Goal: Task Accomplishment & Management: Complete application form

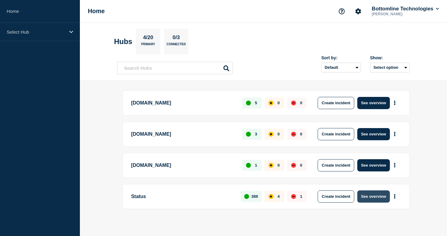
click at [369, 197] on button "See overview" at bounding box center [374, 196] width 32 height 12
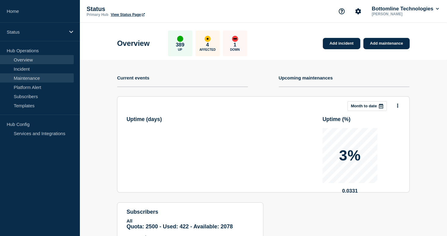
click at [14, 74] on link "Maintenance" at bounding box center [37, 77] width 74 height 9
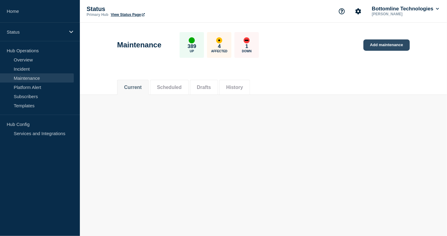
click at [385, 48] on link "Add maintenance" at bounding box center [387, 44] width 46 height 11
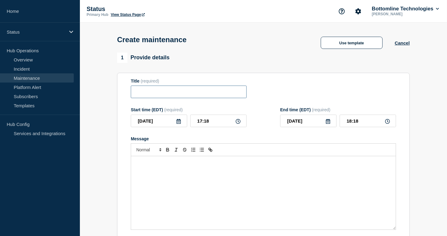
click at [147, 95] on input "Title" at bounding box center [189, 91] width 116 height 13
paste input "LSM Production Maintenance Notification — Legal eXchange — [DATE]"
type input "LSM Production Maintenance Notification — Legal eXchange — [DATE]"
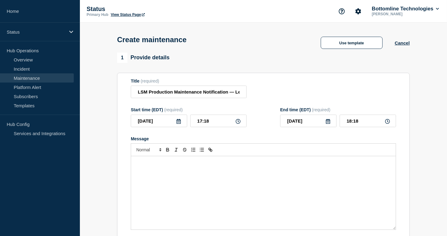
click at [178, 122] on icon at bounding box center [178, 121] width 5 height 5
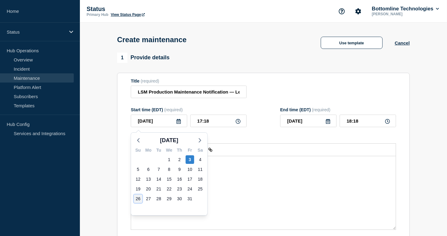
click at [134, 196] on div "26" at bounding box center [138, 198] width 9 height 9
type input "[DATE]"
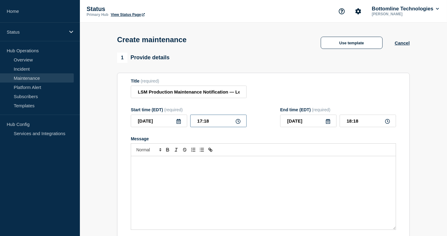
drag, startPoint x: 218, startPoint y: 122, endPoint x: 162, endPoint y: 123, distance: 55.5
click at [162, 123] on div "[DATE] 17:18" at bounding box center [189, 120] width 116 height 13
type input "04:00"
type input "07:00"
click at [242, 194] on div "Message" at bounding box center [263, 192] width 265 height 73
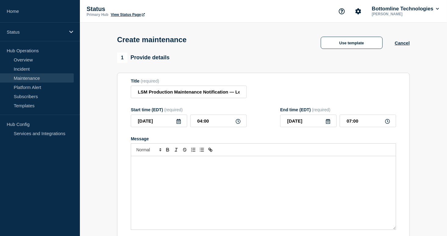
paste div "Message"
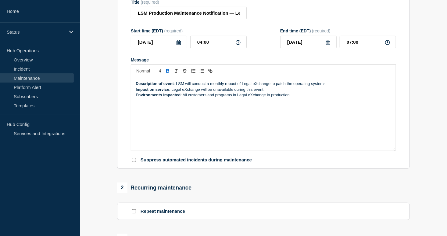
scroll to position [142, 0]
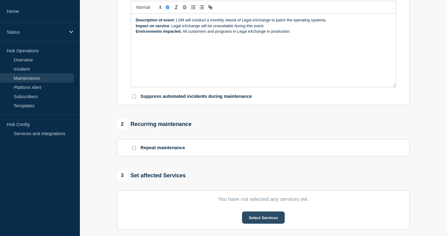
click at [251, 223] on button "Select Services" at bounding box center [263, 217] width 42 height 12
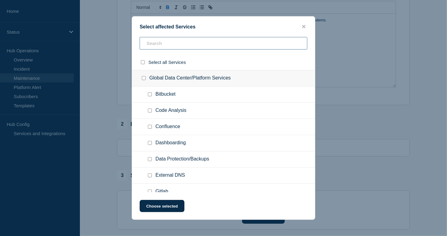
click at [195, 40] on input "text" at bounding box center [224, 43] width 168 height 13
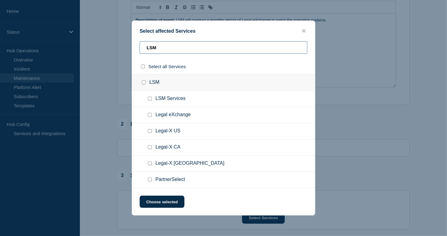
type input "LSM"
click at [151, 116] on input "Legal eXchange checkbox" at bounding box center [150, 115] width 4 height 4
checkbox input "true"
click at [164, 199] on button "Choose selected" at bounding box center [162, 201] width 45 height 12
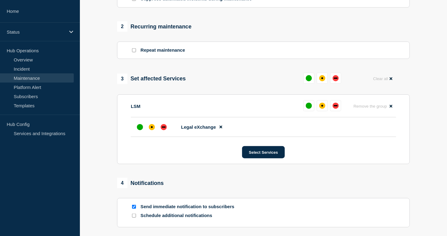
scroll to position [285, 0]
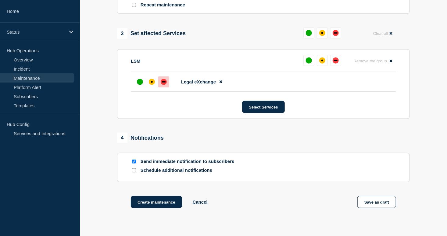
click at [164, 82] on div "down" at bounding box center [164, 81] width 4 height 1
click at [130, 170] on section "Send immediate notification to subscribers Schedule additional notifications" at bounding box center [263, 167] width 293 height 29
click at [134, 172] on input "Schedule additional notifications" at bounding box center [134, 170] width 4 height 4
checkbox input "true"
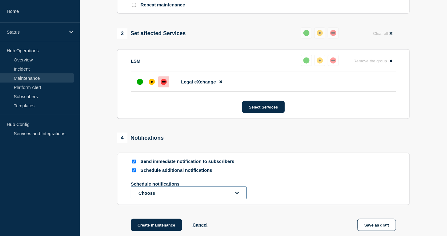
click at [145, 196] on button "Choose" at bounding box center [189, 192] width 116 height 13
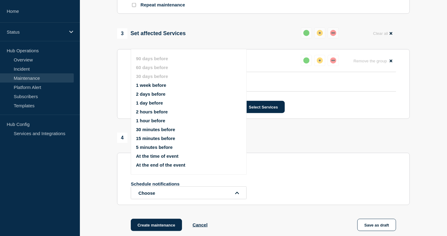
click at [162, 88] on ul "90 days before 60 days before 30 days before 1 week before 2 days before 1 day …" at bounding box center [194, 111] width 116 height 119
click at [162, 87] on button "1 week before" at bounding box center [151, 84] width 30 height 5
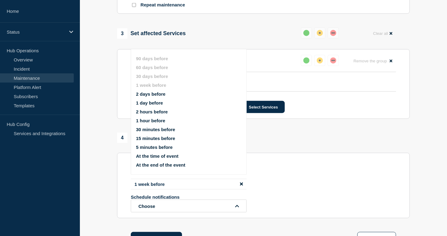
click at [157, 94] on button "2 days before" at bounding box center [151, 93] width 30 height 5
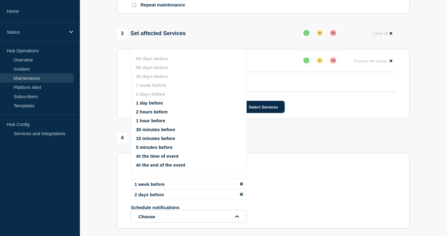
click at [148, 141] on button "15 minutes before" at bounding box center [155, 137] width 39 height 5
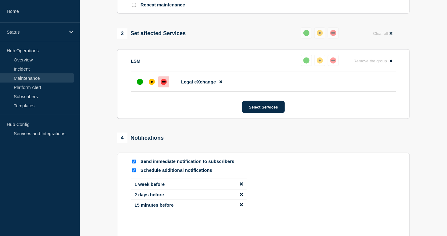
click at [87, 202] on section "1 Provide details Title (required) LSM Production Maintenance Notification — Le…" at bounding box center [263, 24] width 367 height 512
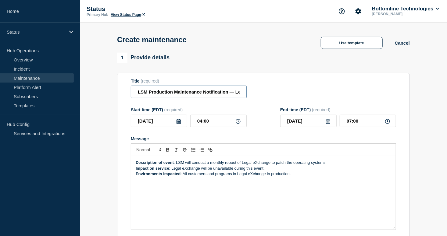
scroll to position [0, 74]
drag, startPoint x: 196, startPoint y: 94, endPoint x: 335, endPoint y: 94, distance: 138.8
click at [335, 94] on div "Title (required) LSM Production Maintenance Notification — Legal eXchange — [DA…" at bounding box center [263, 88] width 265 height 20
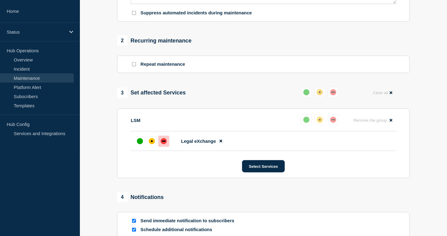
scroll to position [369, 0]
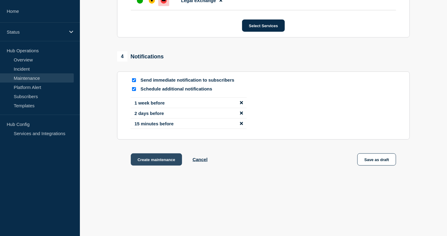
click at [155, 160] on button "Create maintenance" at bounding box center [156, 159] width 51 height 12
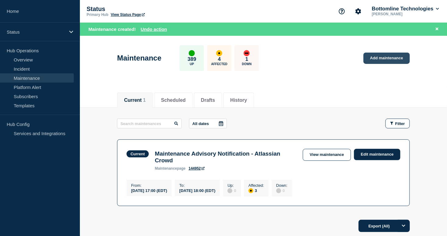
click at [386, 54] on link "Add maintenance" at bounding box center [387, 57] width 46 height 11
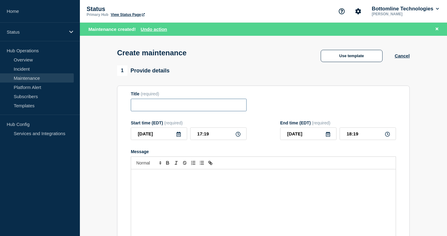
click at [180, 108] on input "Title" at bounding box center [189, 105] width 116 height 13
paste input "LSM Production Maintenance Notification — Legal-X and PartnerSelect — [DATE]"
type input "LSM Production Maintenance Notification — Legal-X and PartnerSelect — [DATE]"
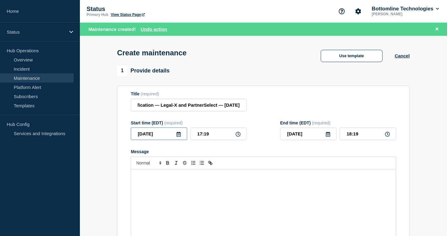
scroll to position [0, 0]
click at [178, 139] on input "[DATE]" at bounding box center [159, 133] width 56 height 13
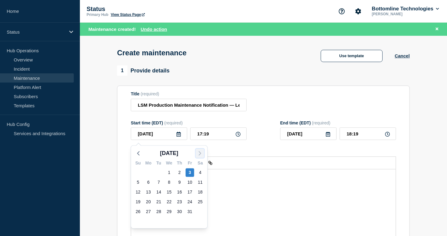
click at [200, 154] on icon "button" at bounding box center [199, 153] width 7 height 7
click at [136, 153] on icon "button" at bounding box center [138, 153] width 7 height 7
click at [136, 212] on div "26" at bounding box center [138, 211] width 9 height 9
type input "[DATE]"
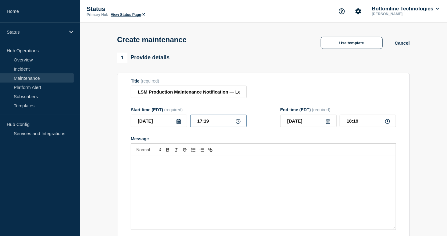
drag, startPoint x: 225, startPoint y: 122, endPoint x: 180, endPoint y: 124, distance: 44.6
click at [189, 126] on div "[DATE] 17:19" at bounding box center [189, 120] width 116 height 13
type input "04:00"
type input "07:00"
click at [195, 181] on div "Message" at bounding box center [263, 192] width 265 height 73
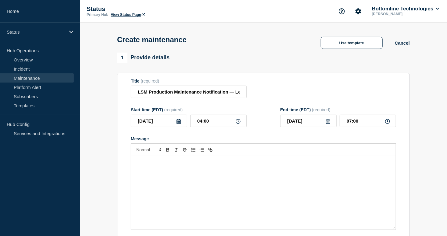
paste div "Message"
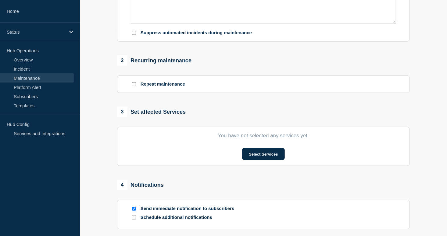
scroll to position [214, 0]
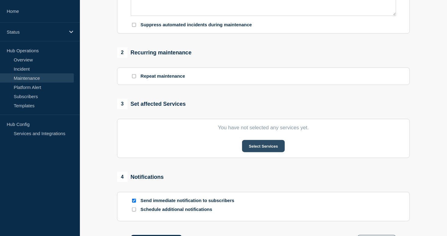
click at [280, 147] on button "Select Services" at bounding box center [263, 146] width 42 height 12
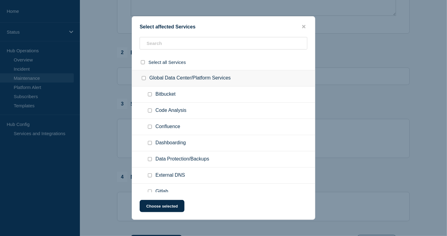
click at [200, 34] on div "Select affected Services Select all Services Global Data Center/Platform Servic…" at bounding box center [224, 117] width 184 height 203
click at [201, 45] on input "text" at bounding box center [224, 43] width 168 height 13
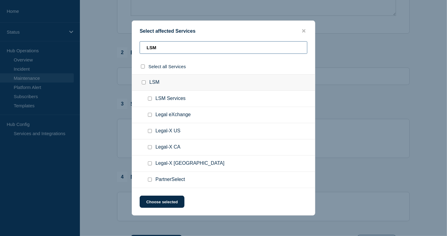
type input "LSM"
click at [152, 100] on input "LSM Services checkbox" at bounding box center [150, 98] width 4 height 4
checkbox input "true"
click at [150, 131] on input "Legal-X US checkbox" at bounding box center [150, 131] width 4 height 4
checkbox input "true"
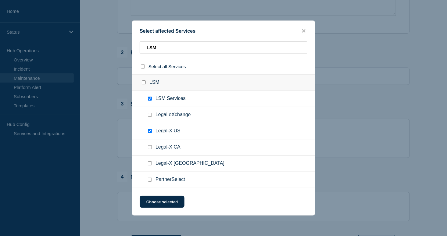
click at [150, 178] on input "PartnerSelect checkbox" at bounding box center [150, 179] width 4 height 4
checkbox input "true"
click at [157, 202] on button "Choose selected" at bounding box center [162, 201] width 45 height 12
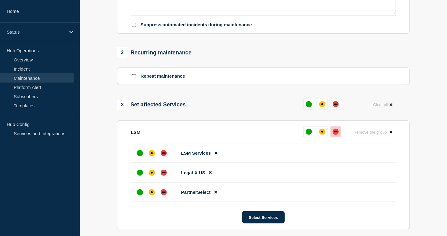
click at [336, 131] on button at bounding box center [335, 131] width 11 height 11
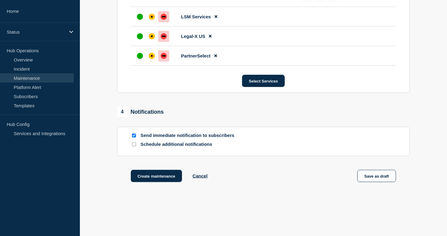
scroll to position [356, 0]
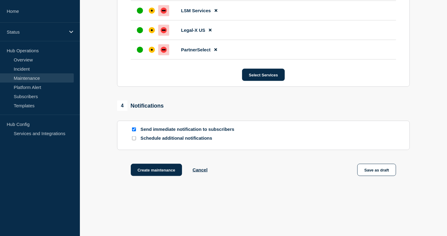
click at [132, 140] on input "Schedule additional notifications" at bounding box center [134, 138] width 4 height 4
checkbox input "true"
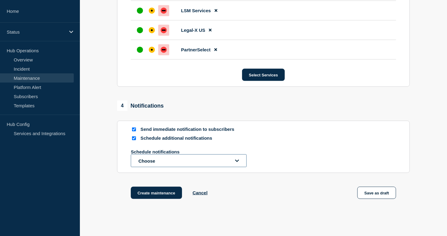
click at [145, 166] on button "Choose" at bounding box center [189, 160] width 116 height 13
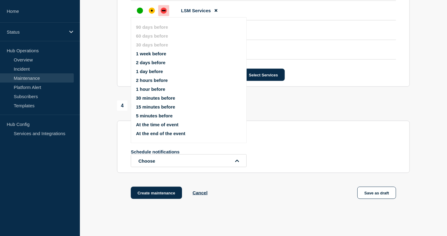
click at [153, 52] on button "1 week before" at bounding box center [151, 53] width 30 height 5
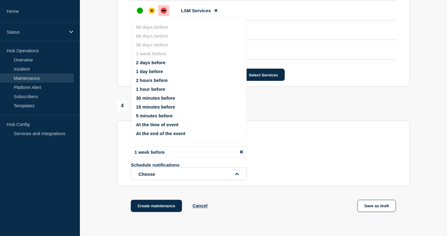
click at [151, 62] on button "2 days before" at bounding box center [151, 62] width 30 height 5
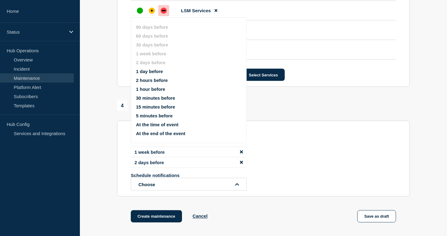
click at [142, 106] on button "15 minutes before" at bounding box center [155, 106] width 39 height 5
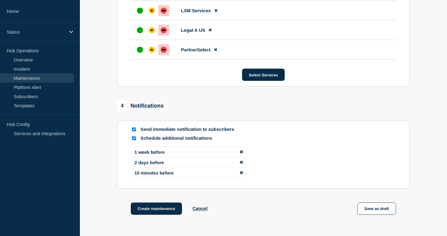
click at [142, 211] on button "Create maintenance" at bounding box center [156, 208] width 51 height 12
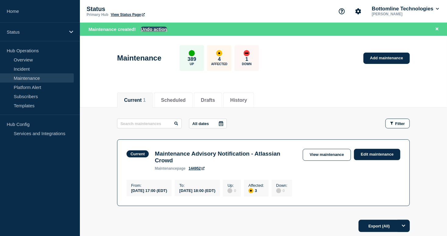
click at [153, 29] on button "Undo action" at bounding box center [154, 29] width 27 height 5
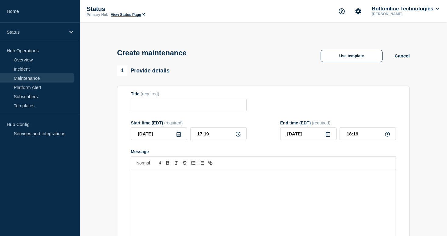
type input "LSM Production Maintenance Notification — Legal-X and PartnerSelect — [DATE]"
type input "[DATE]"
type input "04:00"
type input "[DATE]"
type input "07:00"
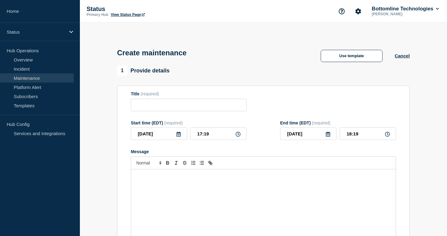
checkbox input "true"
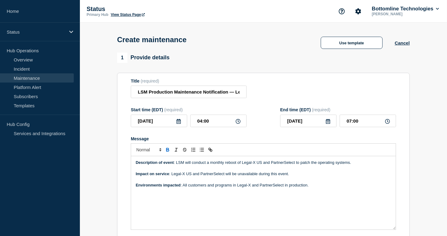
drag, startPoint x: 165, startPoint y: 172, endPoint x: 177, endPoint y: 173, distance: 11.7
click at [164, 171] on p "Message" at bounding box center [264, 167] width 256 height 5
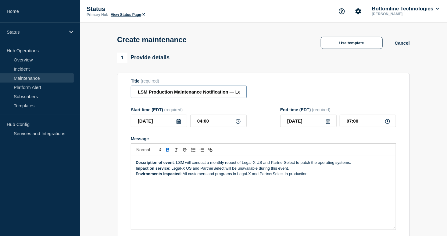
scroll to position [0, 96]
drag, startPoint x: 251, startPoint y: 88, endPoint x: 324, endPoint y: 87, distance: 73.8
click at [324, 87] on div "Title (required) LSM Production Maintenance Notification — Legal-X and PartnerS…" at bounding box center [263, 88] width 265 height 20
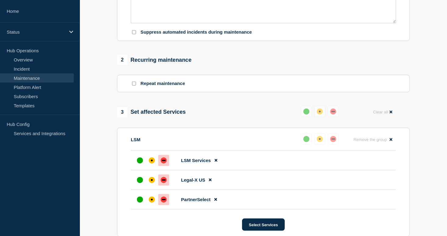
scroll to position [356, 0]
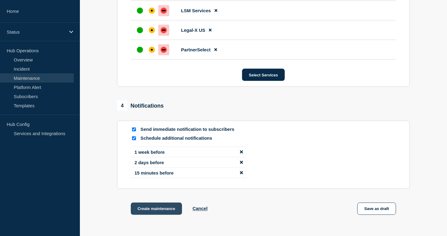
click at [160, 214] on button "Create maintenance" at bounding box center [156, 208] width 51 height 12
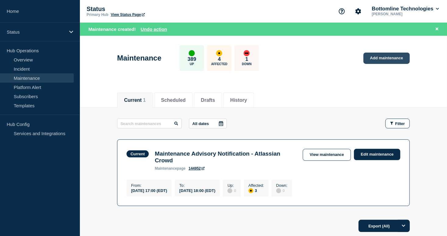
click at [387, 59] on link "Add maintenance" at bounding box center [387, 57] width 46 height 11
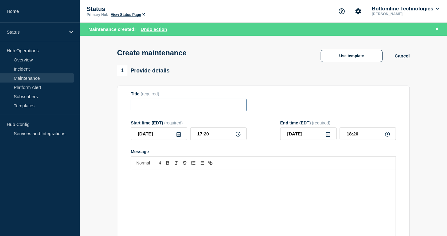
click at [193, 108] on input "Title" at bounding box center [189, 105] width 116 height 13
paste input "LSM Production Maintenance Notification — Legal-X [GEOGRAPHIC_DATA] — [DATE]"
type input "LSM Production Maintenance Notification — Legal-X [GEOGRAPHIC_DATA] — [DATE]"
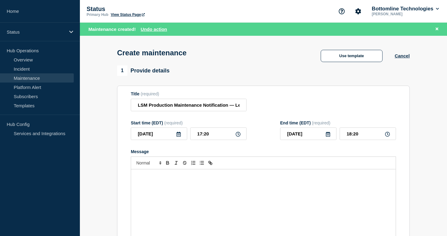
click at [222, 204] on div "Message" at bounding box center [263, 205] width 265 height 73
paste div "Message"
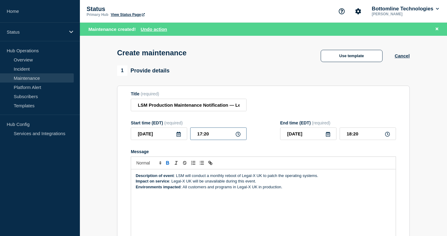
drag, startPoint x: 211, startPoint y: 135, endPoint x: 164, endPoint y: 135, distance: 46.7
click at [164, 135] on div "[DATE] 17:20" at bounding box center [189, 133] width 116 height 13
type input "04:00"
type input "07:00"
click at [180, 136] on icon at bounding box center [178, 134] width 5 height 5
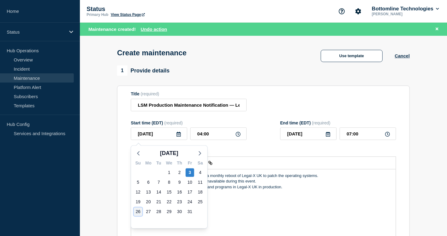
click at [137, 212] on div "26" at bounding box center [138, 211] width 9 height 9
type input "[DATE]"
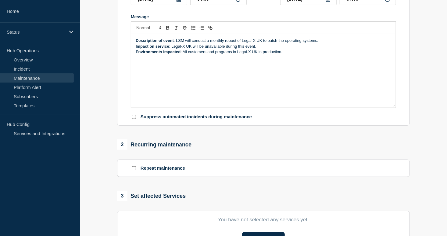
scroll to position [142, 0]
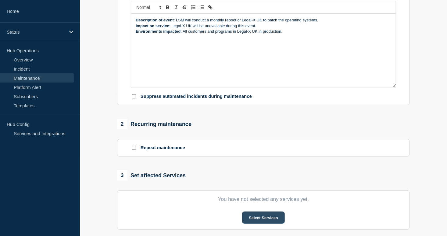
click at [253, 220] on button "Select Services" at bounding box center [263, 217] width 42 height 12
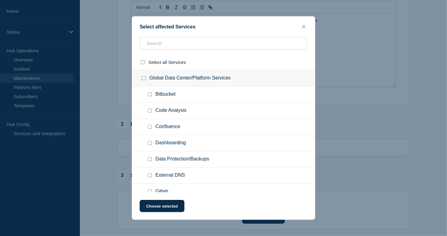
click at [192, 37] on div "Select affected Services Select all Services Global Data Center/Platform Servic…" at bounding box center [224, 117] width 184 height 203
click at [193, 41] on input "text" at bounding box center [224, 43] width 168 height 13
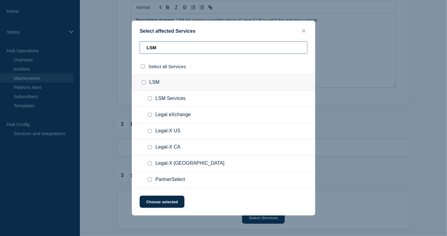
type input "LSM"
click at [151, 166] on div at bounding box center [151, 163] width 9 height 6
click at [151, 162] on input "Legal-X UK checkbox" at bounding box center [150, 163] width 4 height 4
checkbox input "true"
click at [157, 198] on button "Choose selected" at bounding box center [162, 201] width 45 height 12
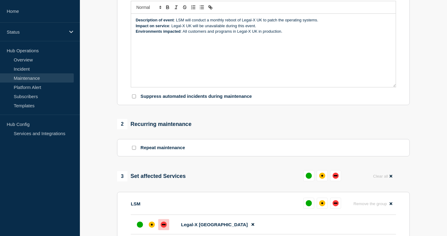
click at [161, 225] on div "down" at bounding box center [164, 224] width 6 height 6
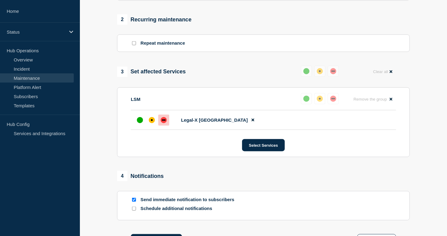
scroll to position [285, 0]
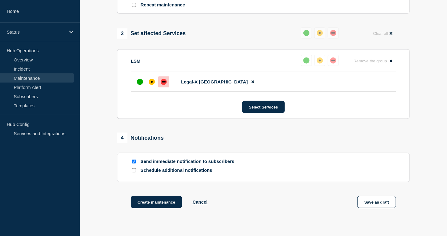
click at [135, 172] on input "Schedule additional notifications" at bounding box center [134, 170] width 4 height 4
checkbox input "true"
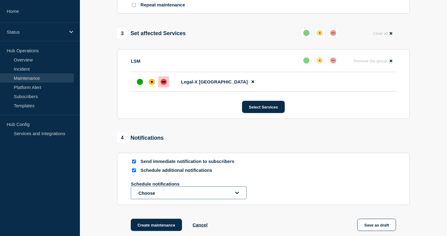
click at [143, 199] on button "Choose" at bounding box center [189, 192] width 116 height 13
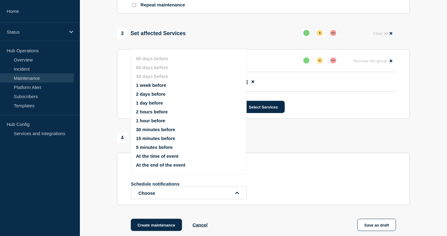
click at [149, 85] on button "1 week before" at bounding box center [151, 84] width 30 height 5
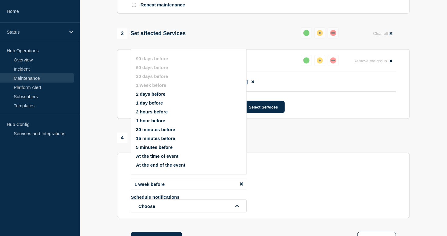
click at [153, 94] on button "2 days before" at bounding box center [151, 93] width 30 height 5
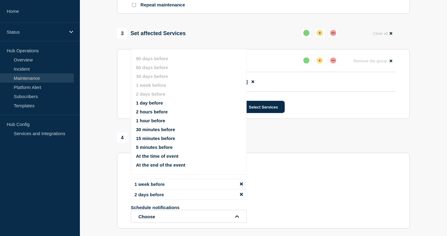
click at [148, 137] on button "15 minutes before" at bounding box center [155, 137] width 39 height 5
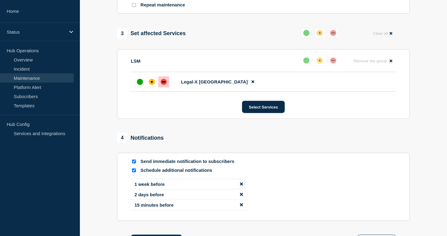
click at [103, 184] on section "1 Provide details Title (required) LSM Production Maintenance Notification — Le…" at bounding box center [263, 15] width 367 height 494
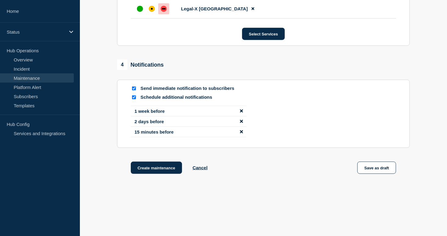
scroll to position [369, 0]
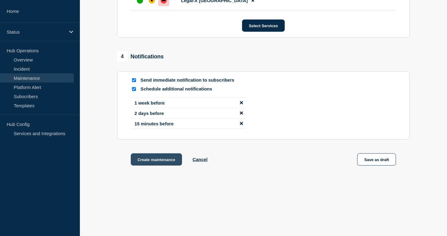
click at [158, 161] on button "Create maintenance" at bounding box center [156, 159] width 51 height 12
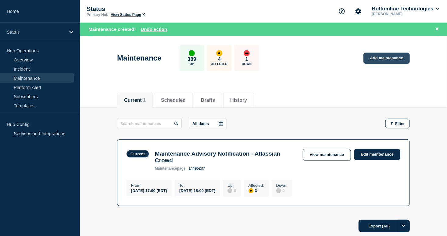
click at [378, 57] on link "Add maintenance" at bounding box center [387, 57] width 46 height 11
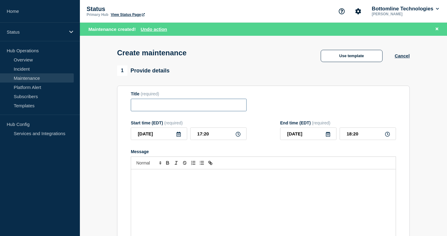
click at [172, 103] on input "Title" at bounding box center [189, 105] width 116 height 13
paste input "LSM Production Maintenance Notification — Legal-X [GEOGRAPHIC_DATA] — [DATE]"
type input "LSM Production Maintenance Notification — Legal-X [GEOGRAPHIC_DATA] — [DATE]"
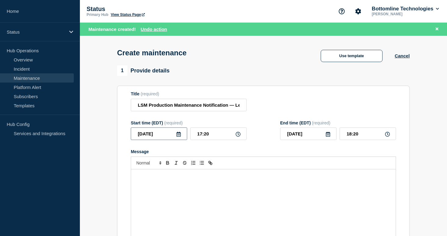
click at [180, 133] on input "[DATE]" at bounding box center [159, 133] width 56 height 13
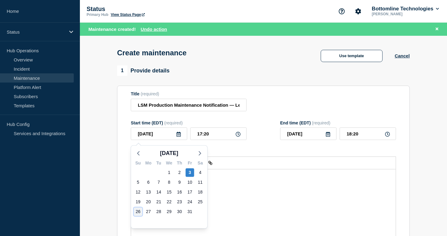
click at [139, 214] on div "26" at bounding box center [138, 211] width 9 height 9
type input "[DATE]"
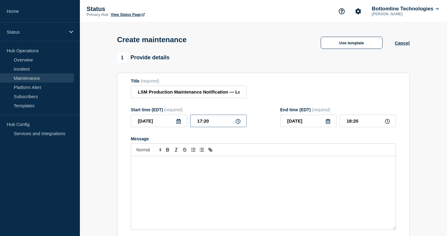
drag, startPoint x: 178, startPoint y: 129, endPoint x: 165, endPoint y: 128, distance: 13.4
click at [166, 127] on div "[DATE] 17:20" at bounding box center [189, 120] width 116 height 13
type input "04:00"
type input "07:00"
click at [212, 196] on div "Message" at bounding box center [263, 192] width 265 height 73
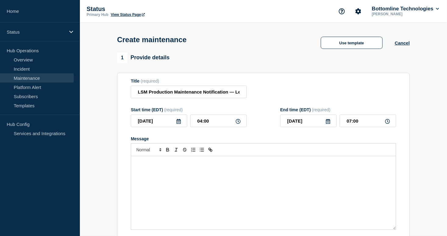
paste div "Message"
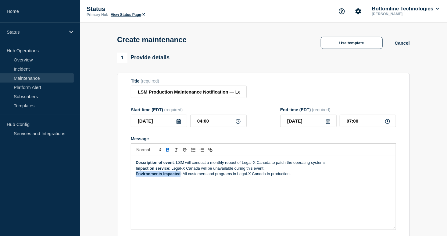
scroll to position [142, 0]
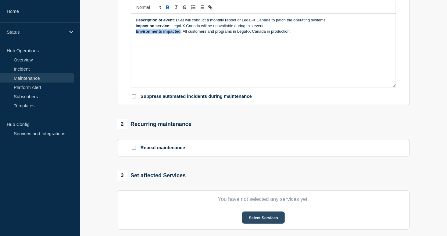
click at [266, 222] on button "Select Services" at bounding box center [263, 217] width 42 height 12
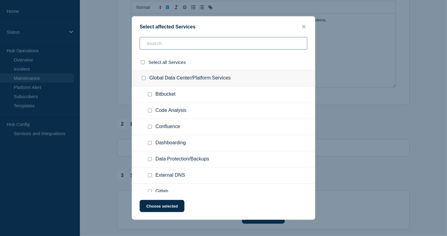
click at [201, 41] on input "text" at bounding box center [224, 43] width 168 height 13
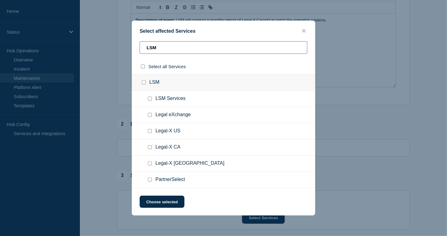
type input "LSM"
click at [149, 145] on div at bounding box center [151, 147] width 9 height 6
click at [150, 146] on input "Legal-X CA checkbox" at bounding box center [150, 147] width 4 height 4
checkbox input "true"
click at [152, 202] on button "Choose selected" at bounding box center [162, 201] width 45 height 12
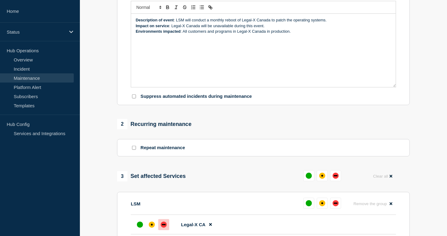
click at [166, 225] on div "down" at bounding box center [164, 224] width 6 height 6
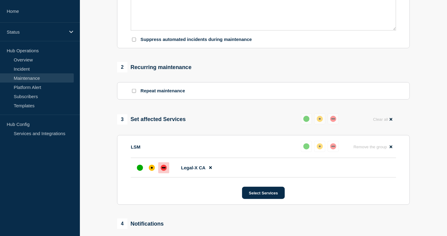
scroll to position [285, 0]
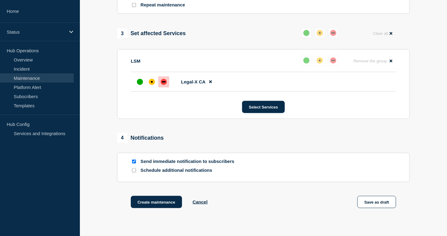
click at [135, 172] on input "Schedule additional notifications" at bounding box center [134, 170] width 4 height 4
checkbox input "true"
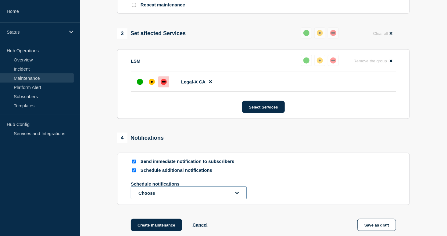
click at [145, 198] on button "Choose" at bounding box center [189, 192] width 116 height 13
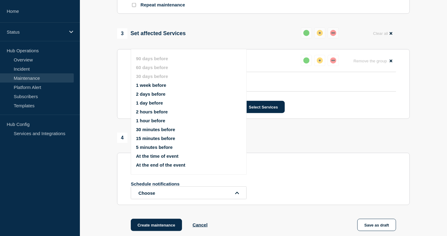
click at [153, 83] on button "1 week before" at bounding box center [151, 84] width 30 height 5
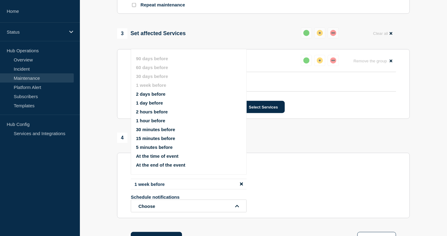
click at [152, 92] on button "2 days before" at bounding box center [151, 93] width 30 height 5
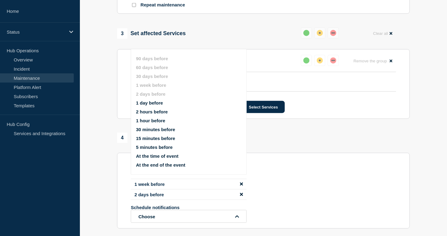
click at [145, 139] on button "15 minutes before" at bounding box center [155, 137] width 39 height 5
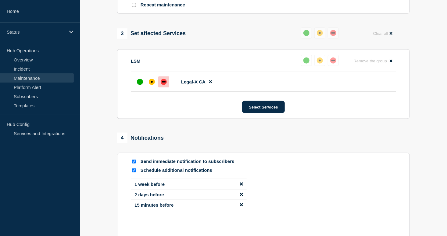
click at [107, 179] on section "1 Provide details Title (required) LSM Production Maintenance Notification — Le…" at bounding box center [263, 24] width 367 height 512
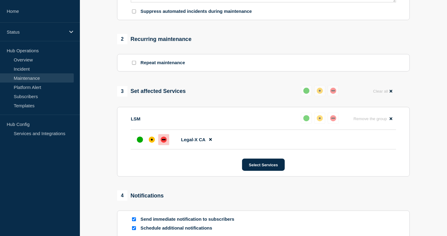
scroll to position [298, 0]
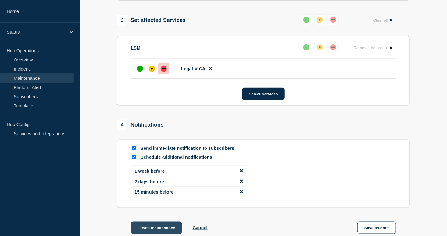
click at [142, 227] on button "Create maintenance" at bounding box center [156, 227] width 51 height 12
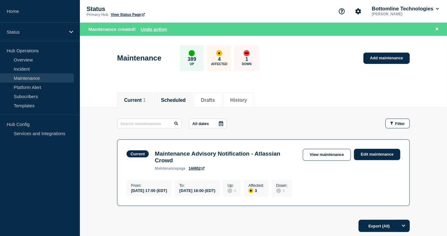
click at [186, 93] on li "Scheduled" at bounding box center [173, 99] width 39 height 15
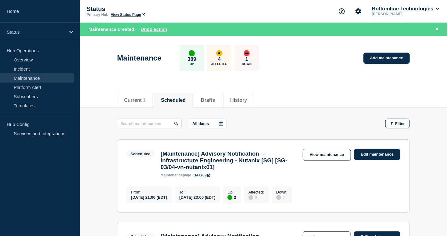
click at [222, 122] on icon at bounding box center [221, 123] width 5 height 5
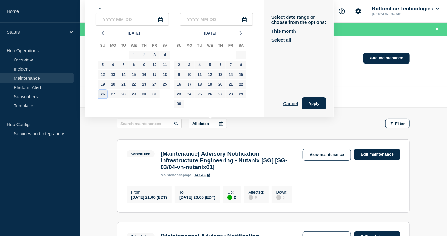
click at [99, 93] on div "26" at bounding box center [103, 94] width 9 height 9
type input "[DATE]"
click at [99, 93] on div "26" at bounding box center [103, 94] width 9 height 9
type input "[DATE]"
click at [331, 104] on div "Select date range or choose from the options: This month Select all Cancel Apply" at bounding box center [299, 58] width 70 height 117
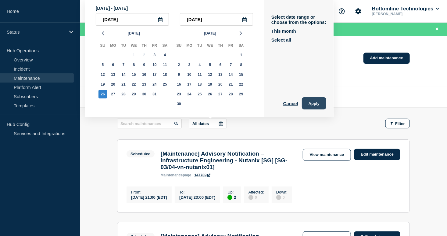
click at [318, 104] on button "Apply" at bounding box center [314, 103] width 24 height 12
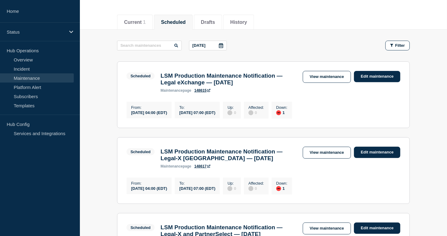
scroll to position [71, 0]
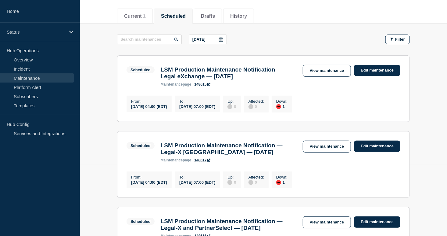
click at [209, 85] on link "148615" at bounding box center [202, 84] width 16 height 4
click at [203, 162] on link "148617" at bounding box center [202, 160] width 16 height 4
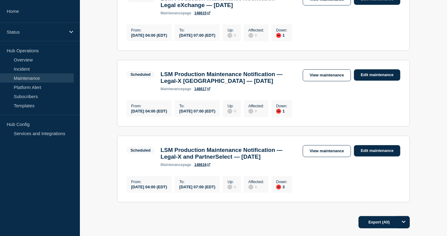
click at [202, 167] on link "148616" at bounding box center [202, 164] width 16 height 4
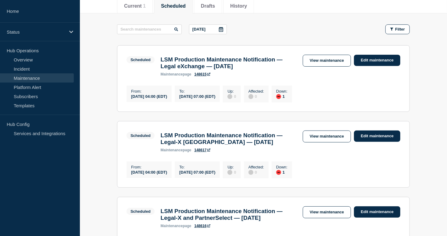
scroll to position [65, 0]
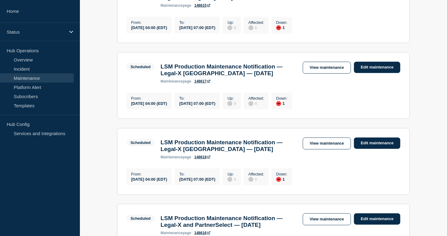
scroll to position [142, 0]
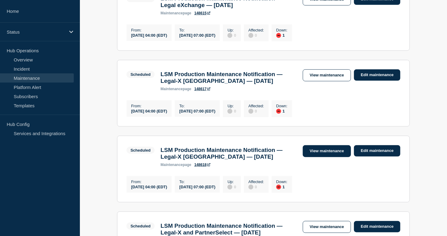
click at [333, 157] on link "View maintenance" at bounding box center [327, 151] width 48 height 12
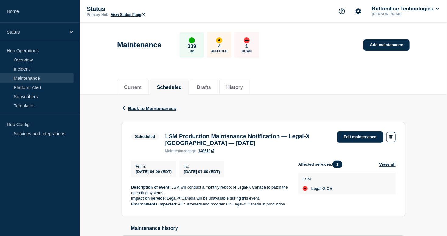
click at [205, 150] on div "LSM Production Maintenance Notification — Legal-X [GEOGRAPHIC_DATA] — [DATE] ma…" at bounding box center [248, 143] width 172 height 20
click at [207, 151] on link "148618" at bounding box center [206, 151] width 16 height 4
